Goal: Find specific page/section: Find specific page/section

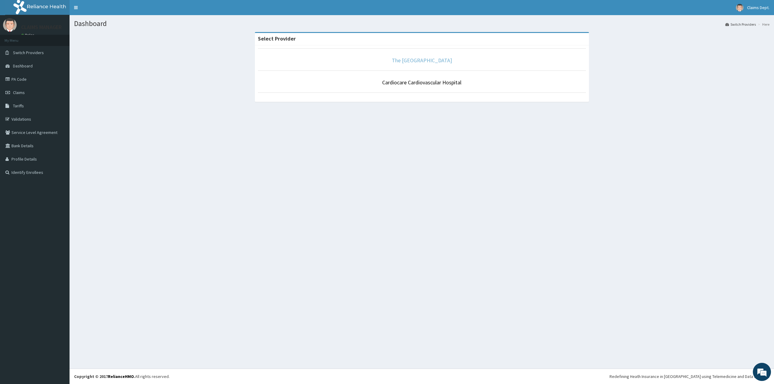
click at [394, 60] on link "The [GEOGRAPHIC_DATA]" at bounding box center [422, 60] width 60 height 7
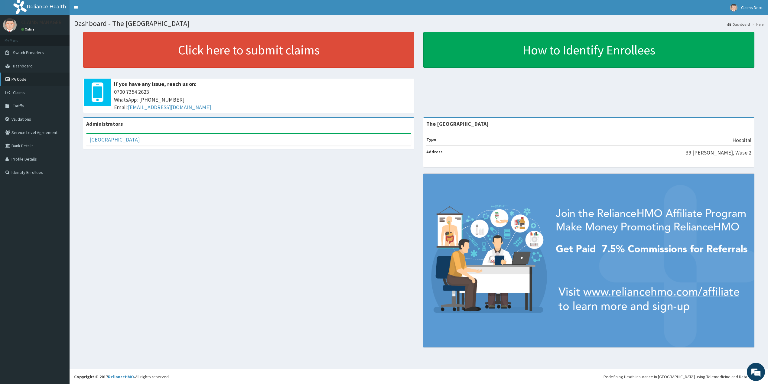
click at [28, 83] on link "PA Code" at bounding box center [35, 79] width 70 height 13
